Goal: Task Accomplishment & Management: Use online tool/utility

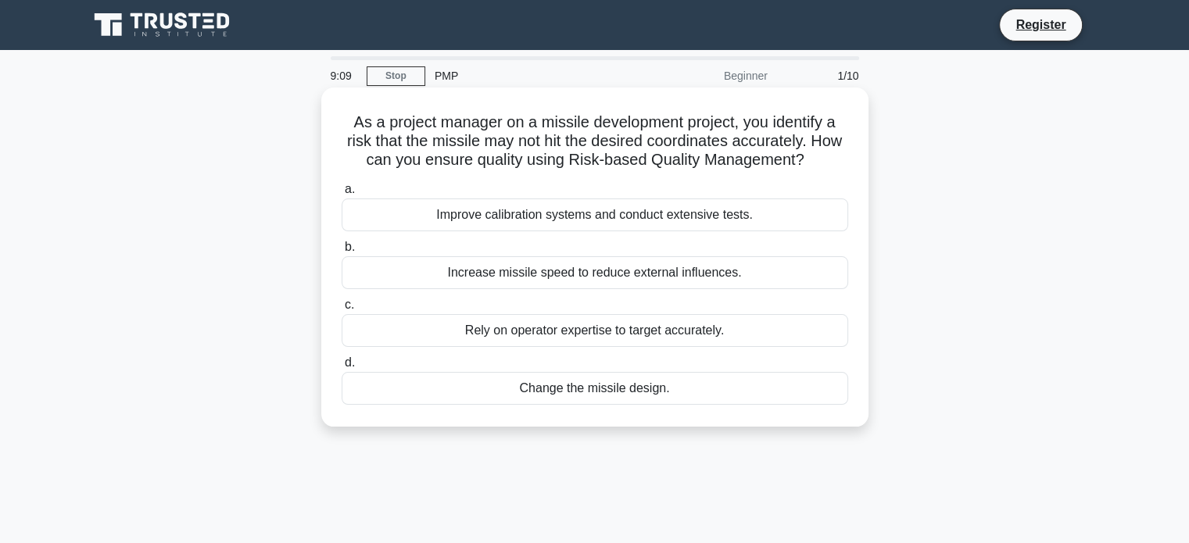
click at [607, 225] on div "Improve calibration systems and conduct extensive tests." at bounding box center [595, 215] width 506 height 33
click at [342, 195] on input "a. Improve calibration systems and conduct extensive tests." at bounding box center [342, 189] width 0 height 10
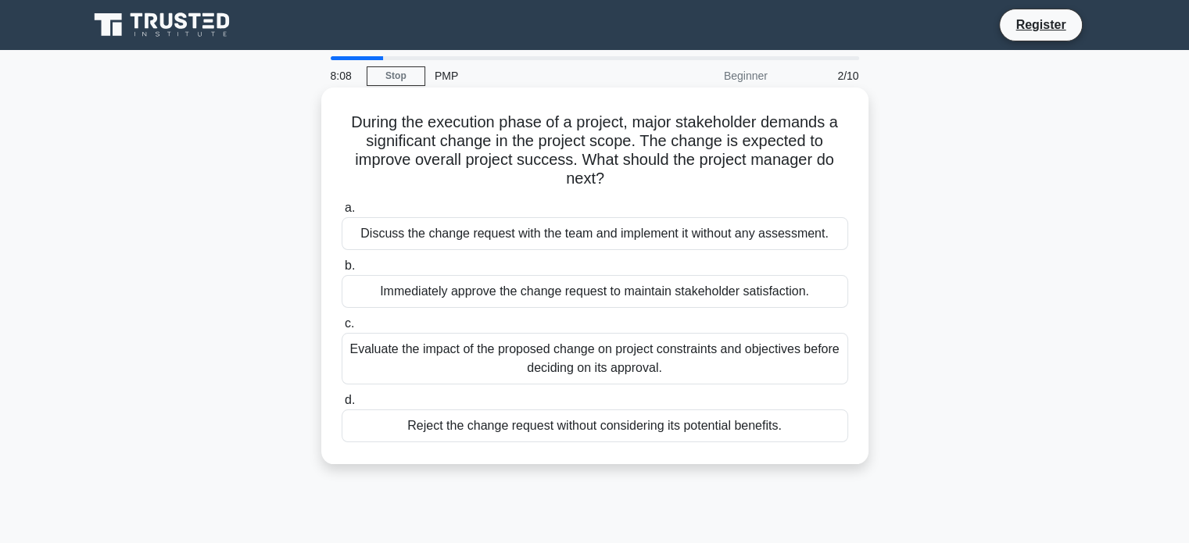
click at [474, 359] on div "Evaluate the impact of the proposed change on project constraints and objective…" at bounding box center [595, 359] width 506 height 52
click at [342, 329] on input "c. Evaluate the impact of the proposed change on project constraints and object…" at bounding box center [342, 324] width 0 height 10
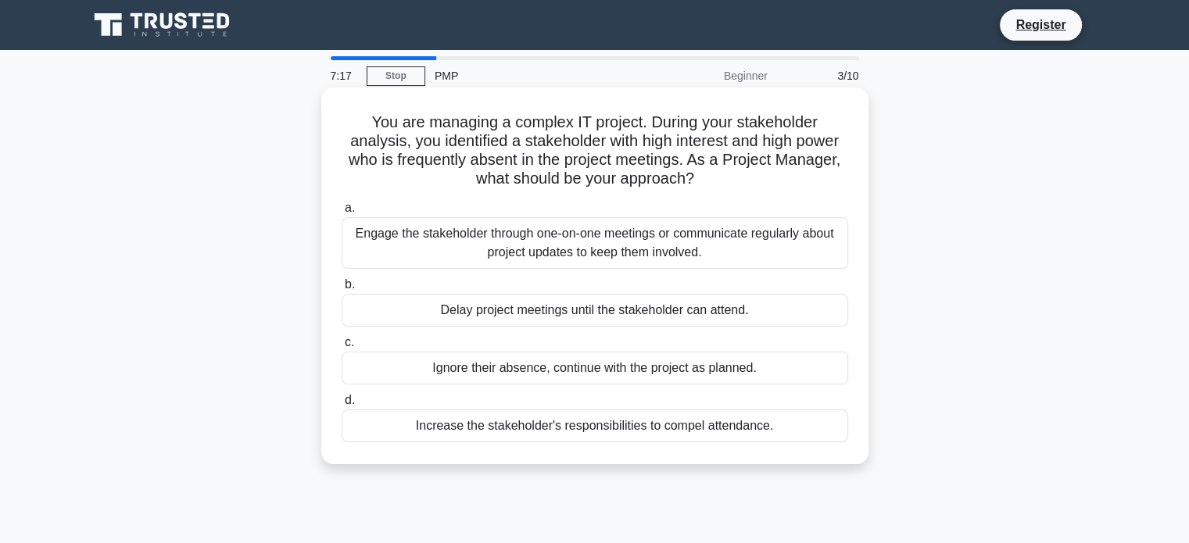
click at [427, 427] on div "Increase the stakeholder's responsibilities to compel attendance." at bounding box center [595, 426] width 506 height 33
click at [342, 406] on input "d. Increase the stakeholder's responsibilities to compel attendance." at bounding box center [342, 400] width 0 height 10
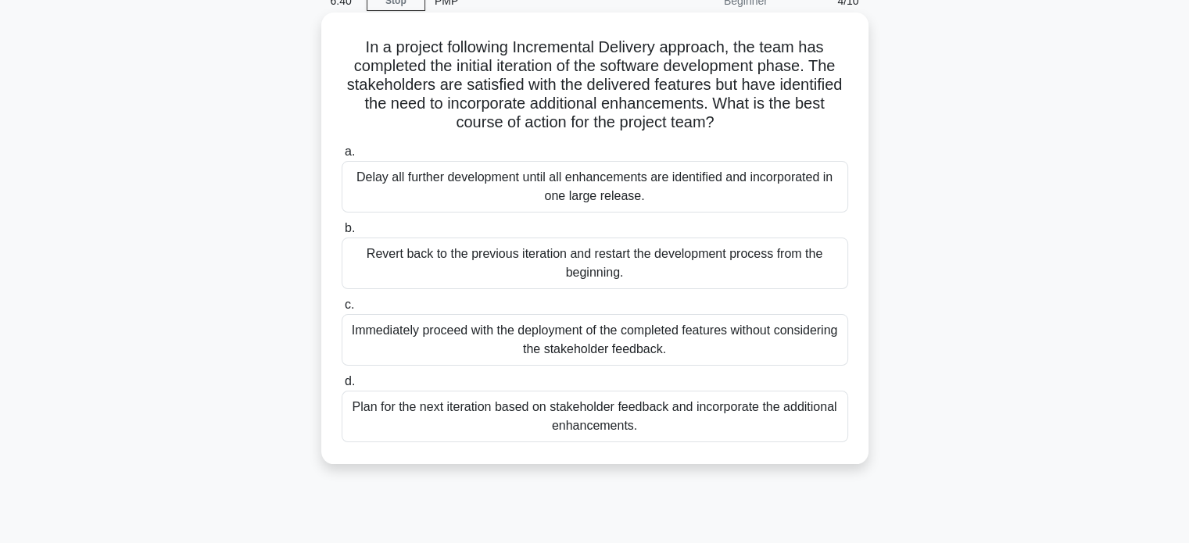
scroll to position [78, 0]
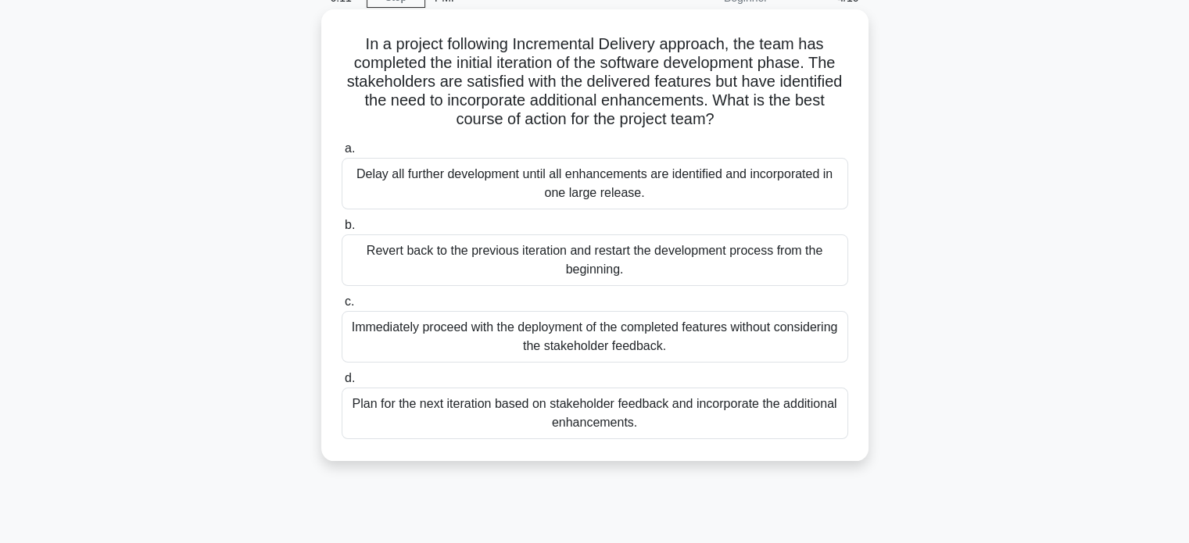
click at [665, 418] on div "Plan for the next iteration based on stakeholder feedback and incorporate the a…" at bounding box center [595, 414] width 506 height 52
click at [342, 384] on input "d. Plan for the next iteration based on stakeholder feedback and incorporate th…" at bounding box center [342, 379] width 0 height 10
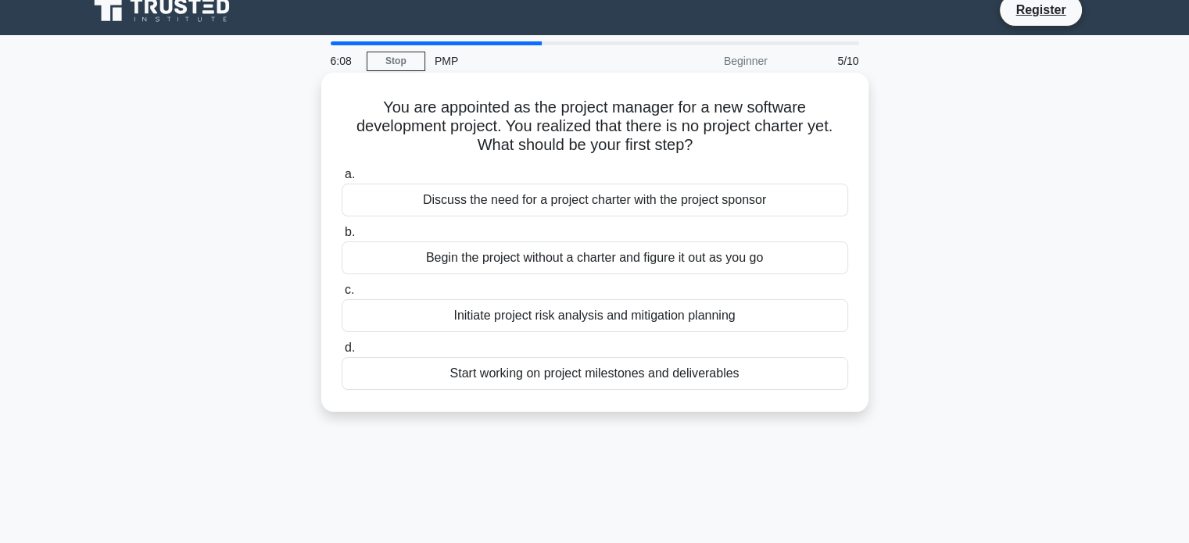
scroll to position [0, 0]
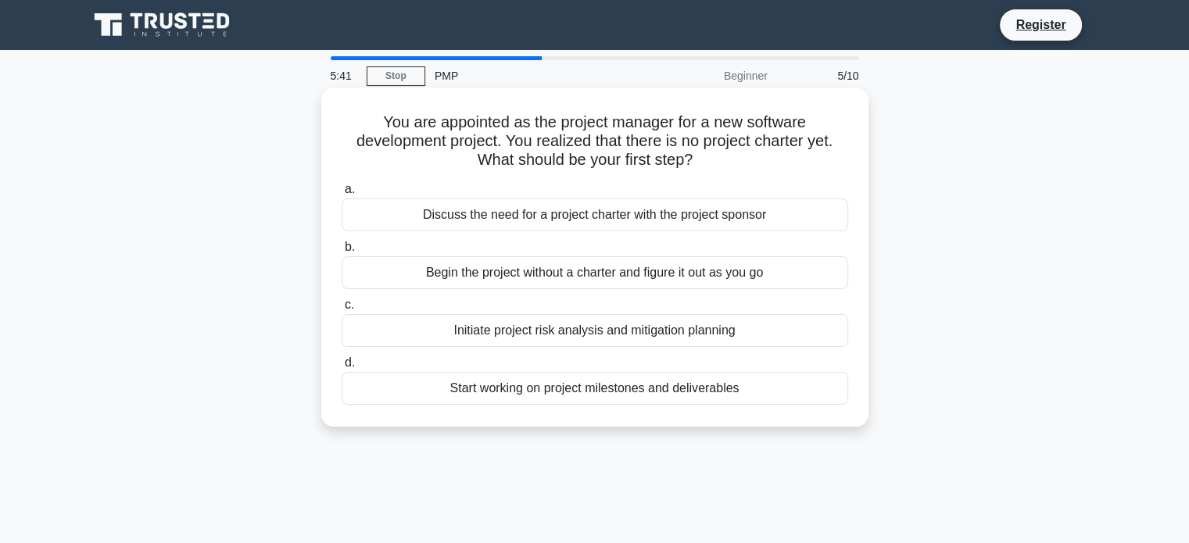
click at [742, 224] on div "Discuss the need for a project charter with the project sponsor" at bounding box center [595, 215] width 506 height 33
click at [342, 195] on input "a. Discuss the need for a project charter with the project sponsor" at bounding box center [342, 189] width 0 height 10
